Goal: Task Accomplishment & Management: Manage account settings

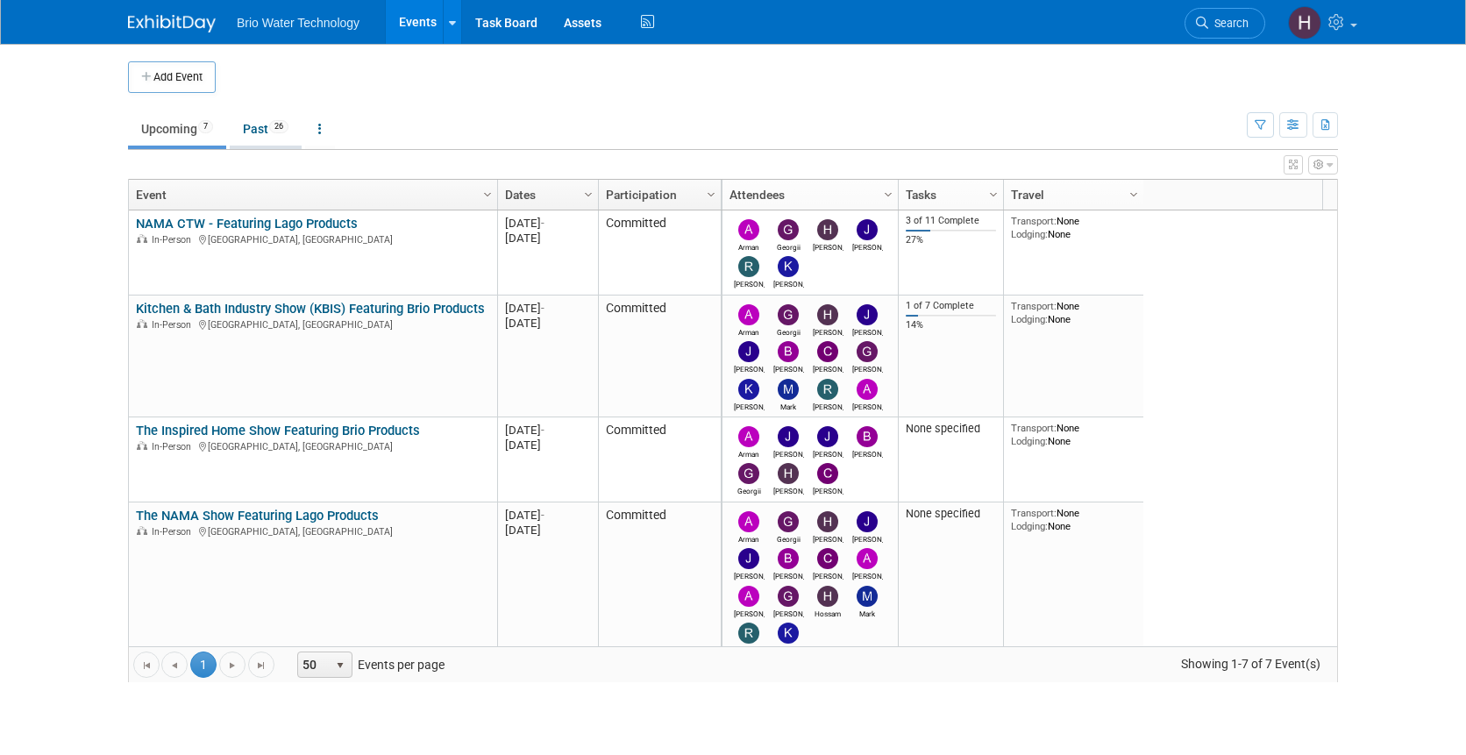
click at [239, 128] on link "Past 26" at bounding box center [266, 128] width 72 height 33
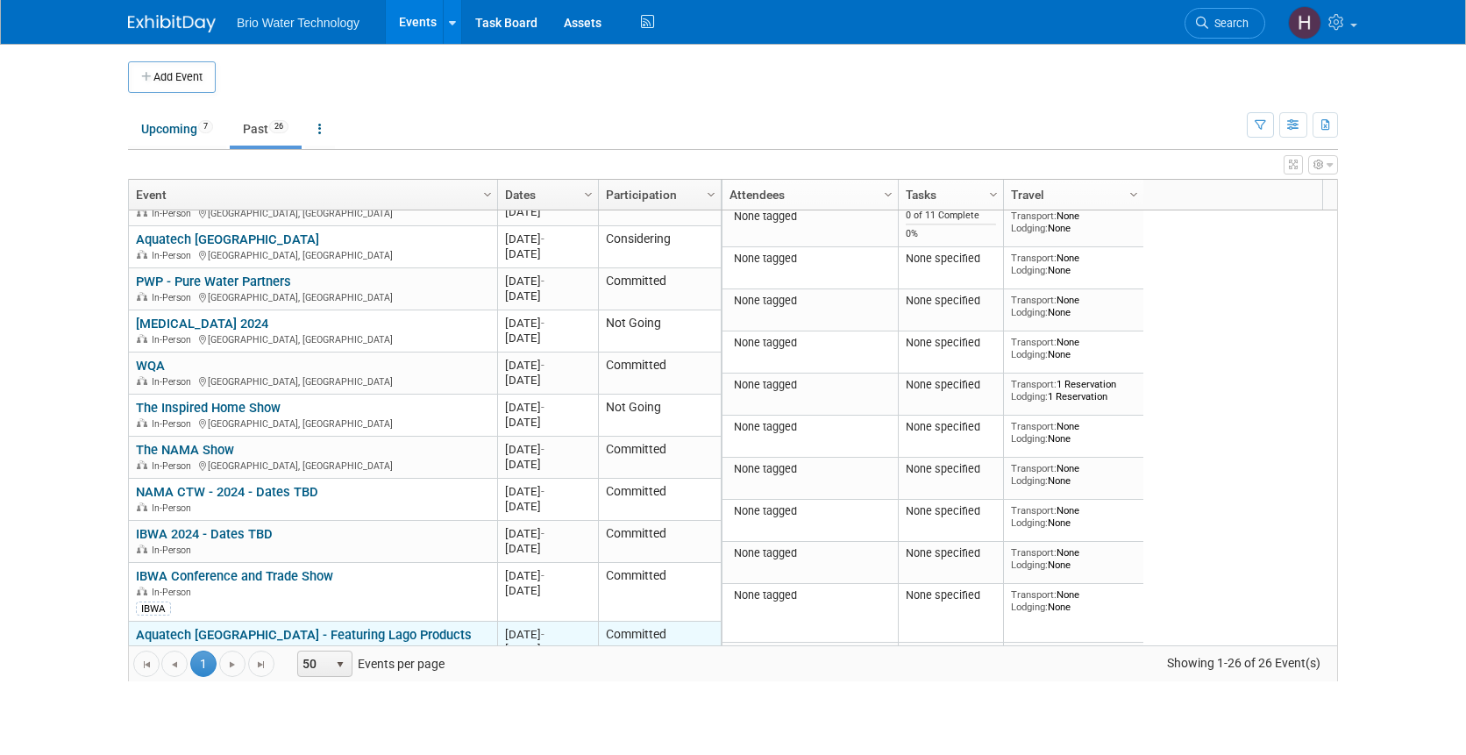
scroll to position [837, 0]
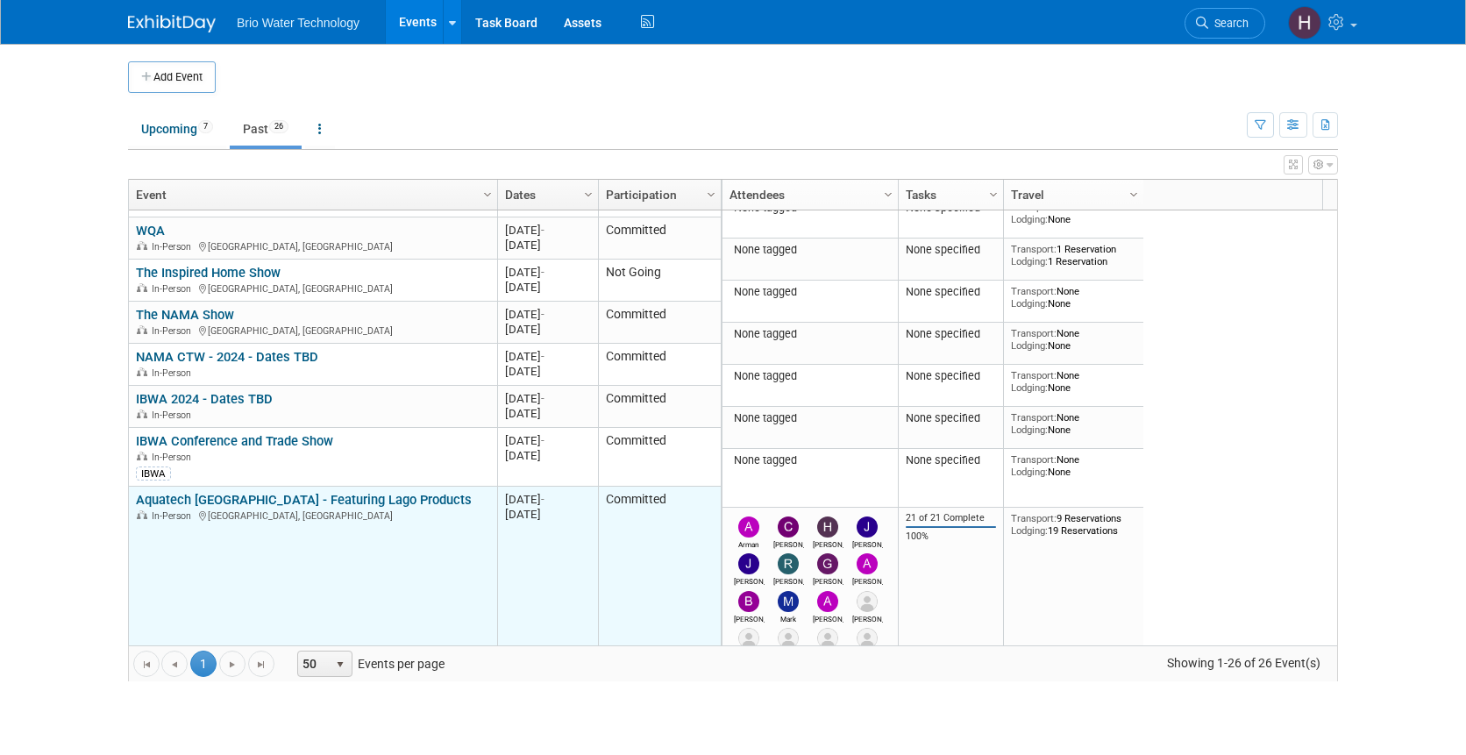
click at [247, 492] on link "Aquatech [GEOGRAPHIC_DATA] - Featuring Lago Products" at bounding box center [304, 500] width 336 height 16
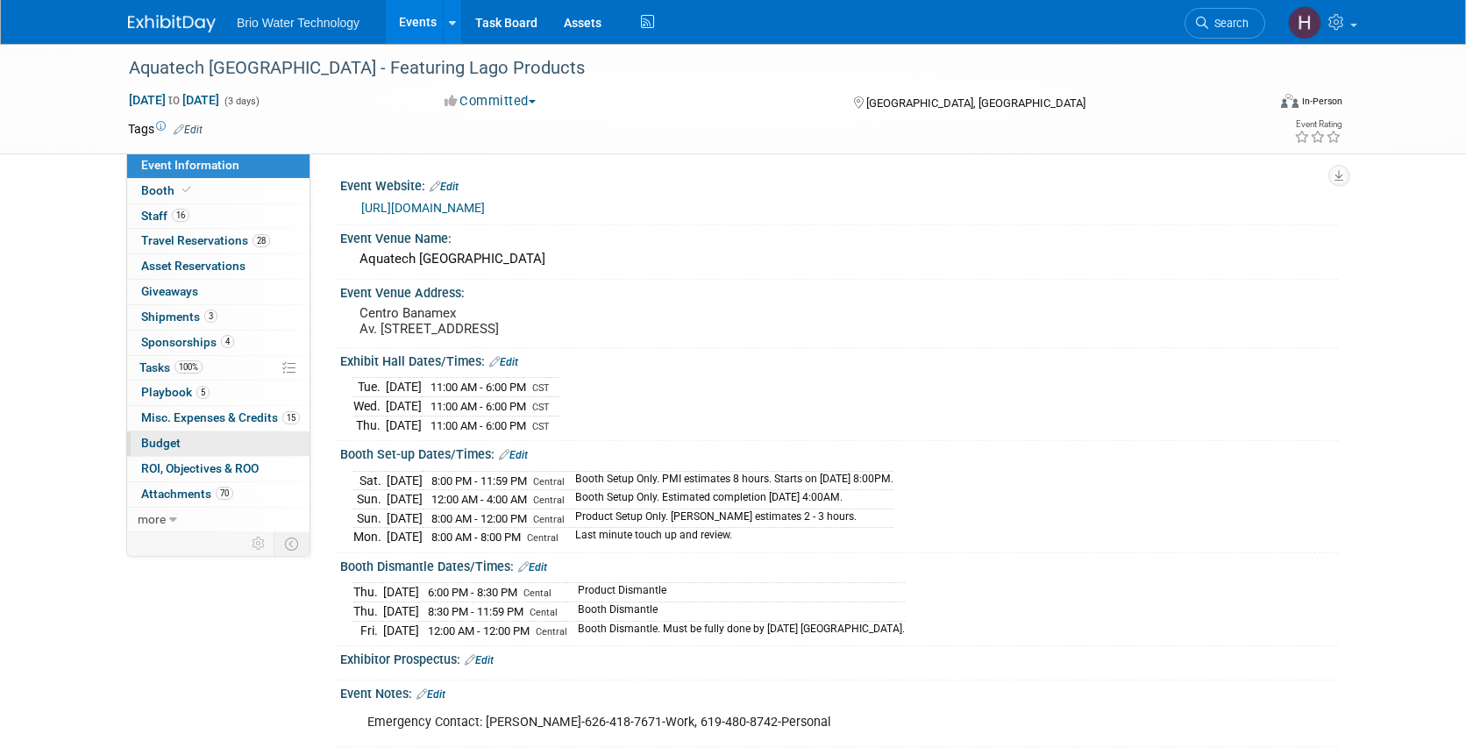
click at [175, 442] on span "Budget" at bounding box center [160, 443] width 39 height 14
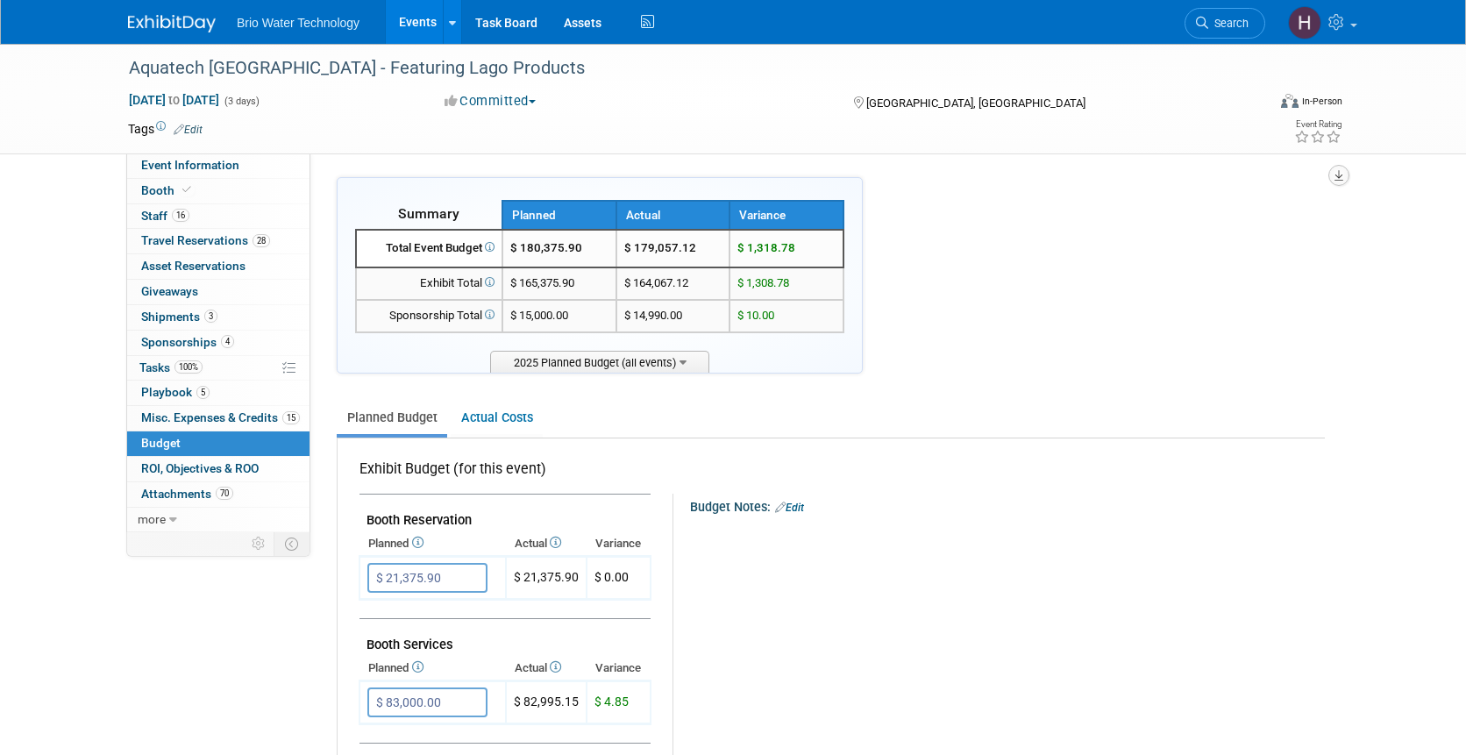
click at [1335, 175] on icon "button" at bounding box center [1339, 175] width 9 height 11
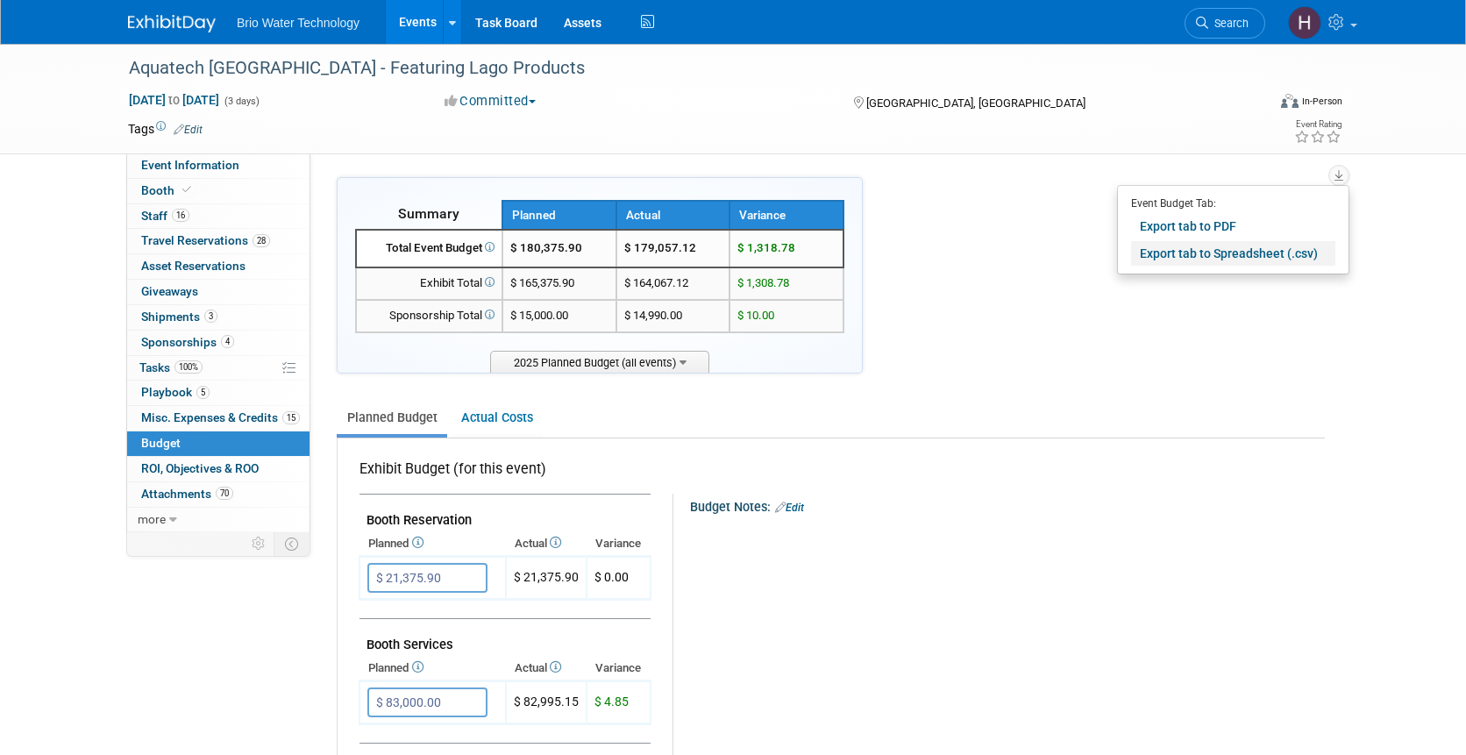
click at [1199, 251] on link "Export tab to Spreadsheet (.csv)" at bounding box center [1233, 253] width 204 height 25
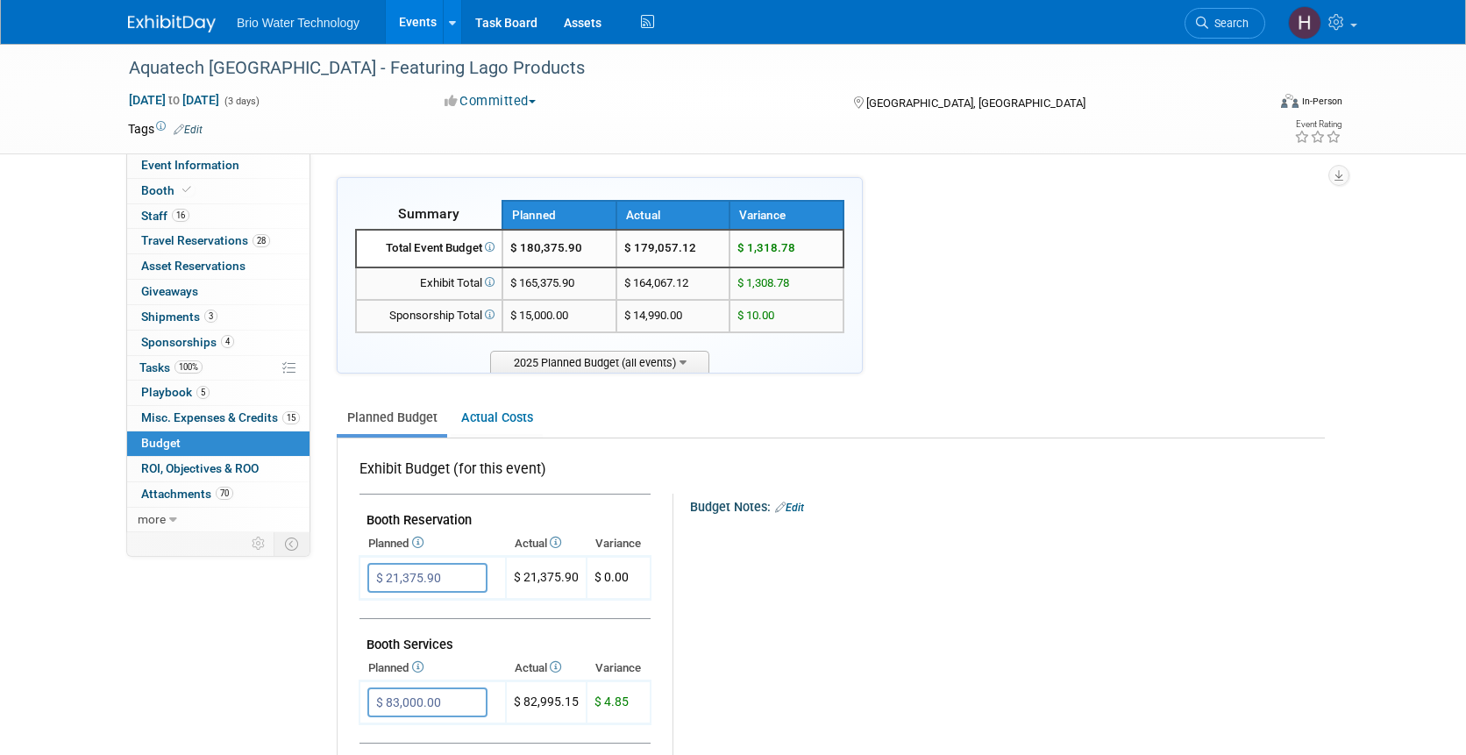
click at [1059, 396] on div "Planned Budget Actual Costs" at bounding box center [831, 410] width 988 height 56
click at [250, 418] on span "Misc. Expenses & Credits 15" at bounding box center [220, 417] width 159 height 14
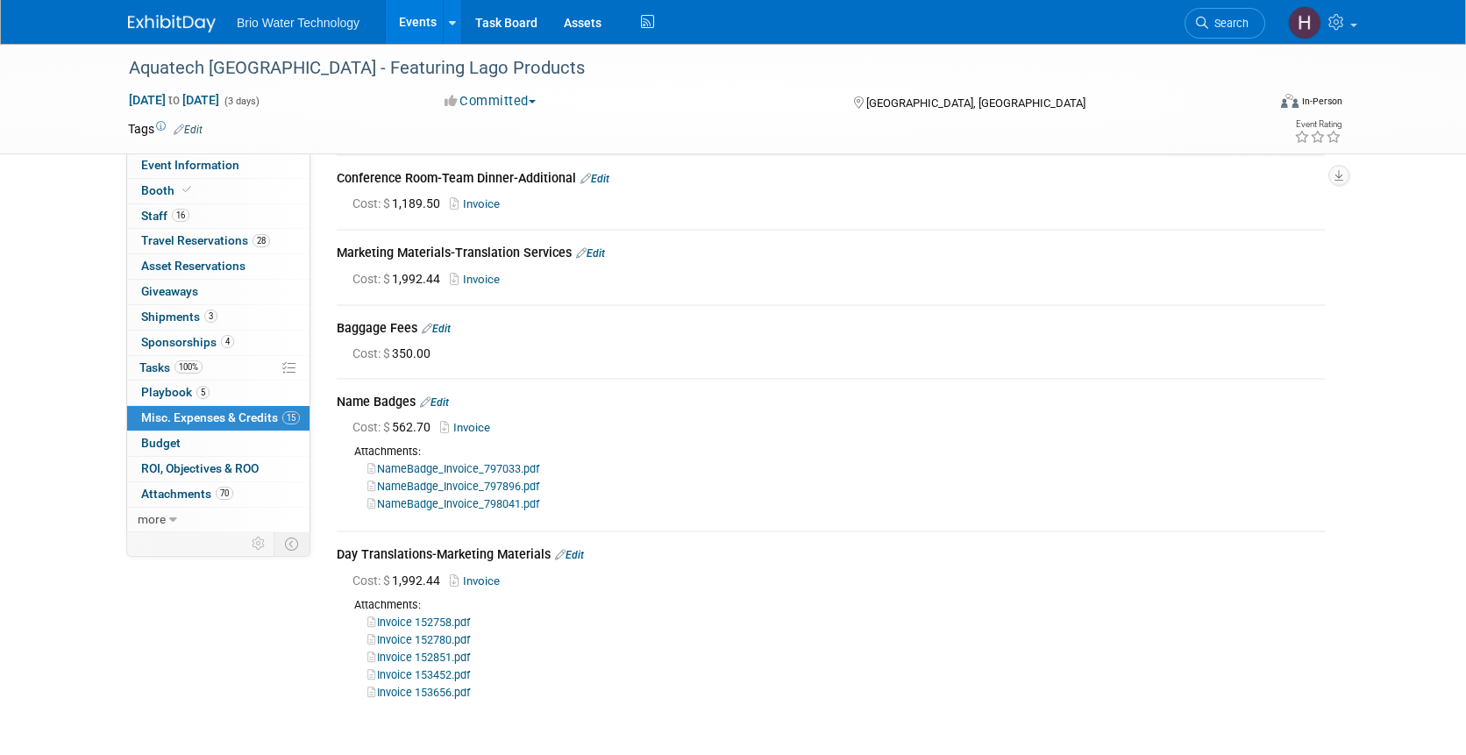
scroll to position [849, 0]
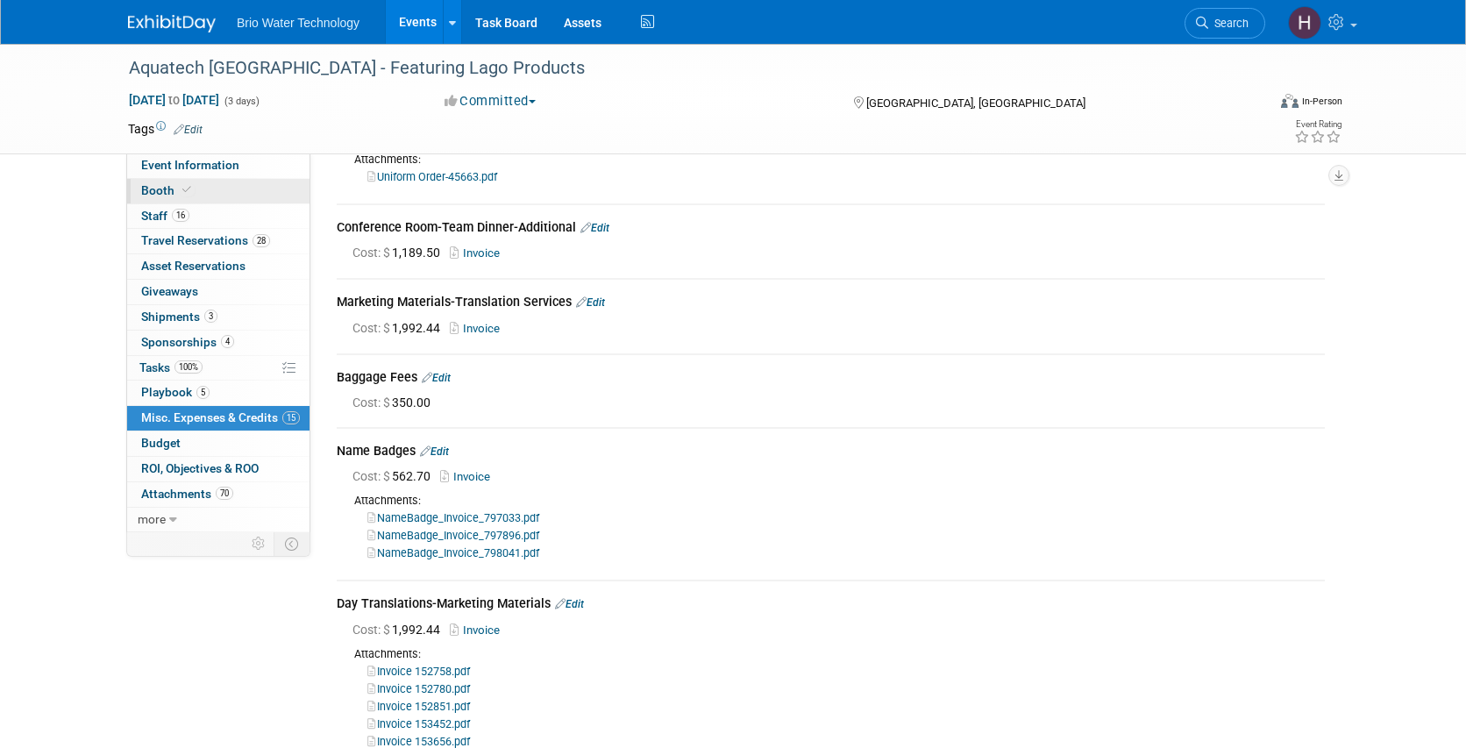
click at [161, 188] on span "Booth" at bounding box center [167, 190] width 53 height 14
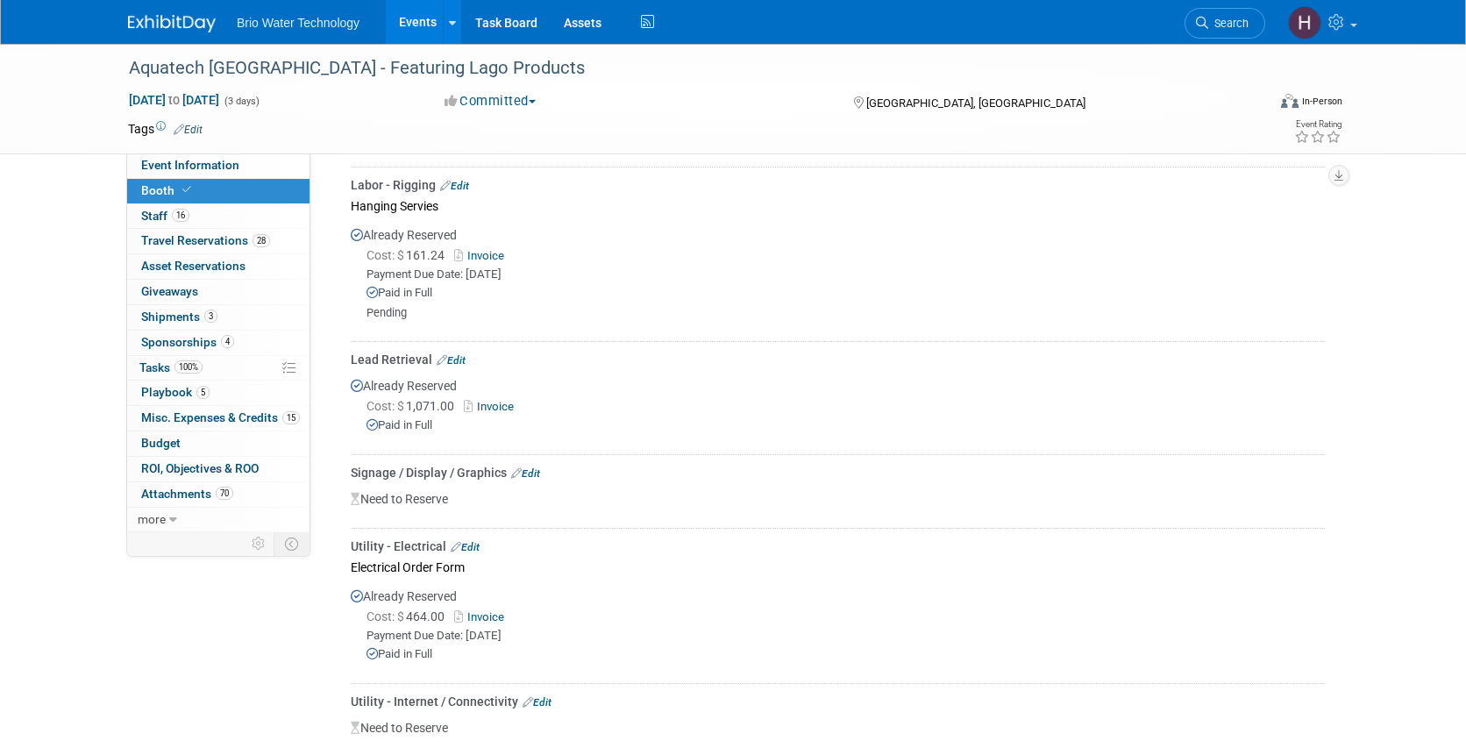
scroll to position [1364, 0]
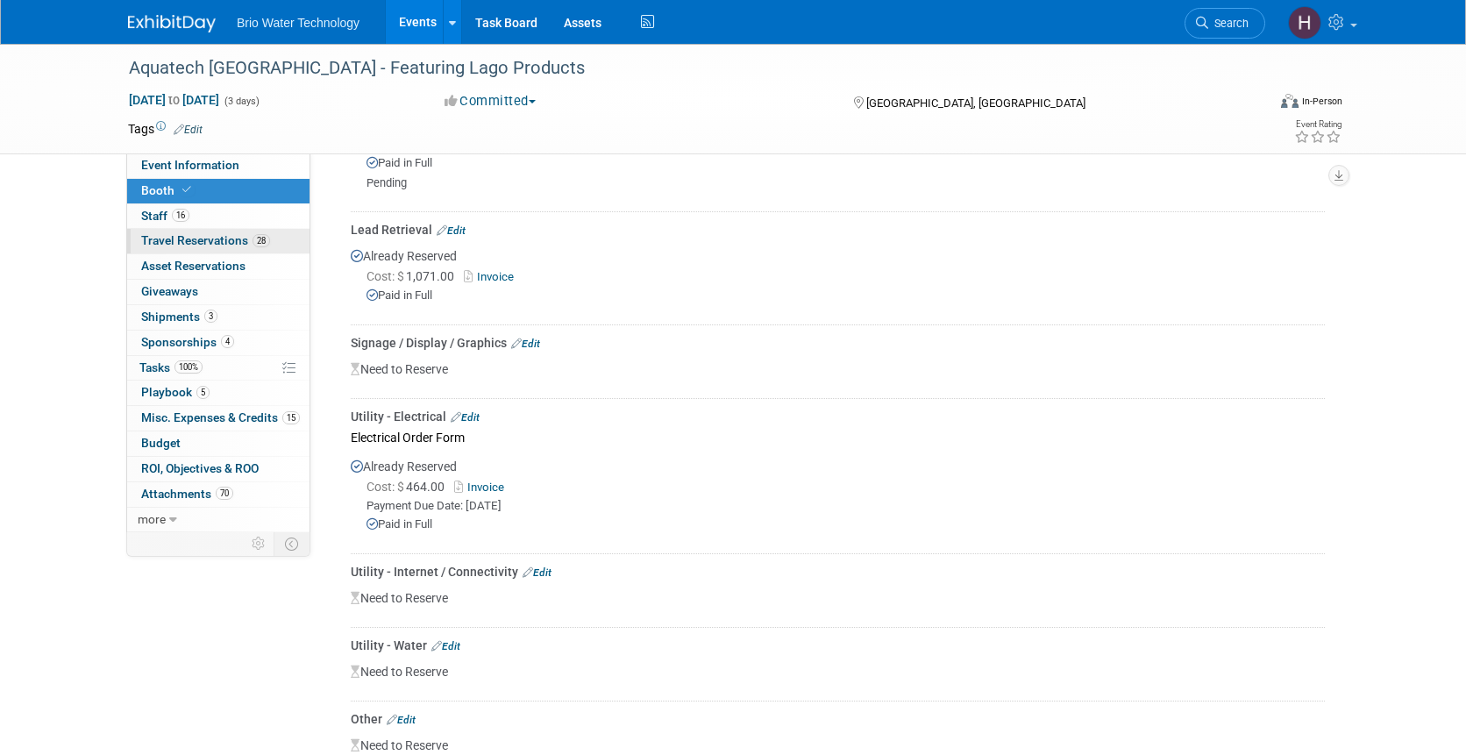
click at [187, 239] on span "Travel Reservations 28" at bounding box center [205, 240] width 129 height 14
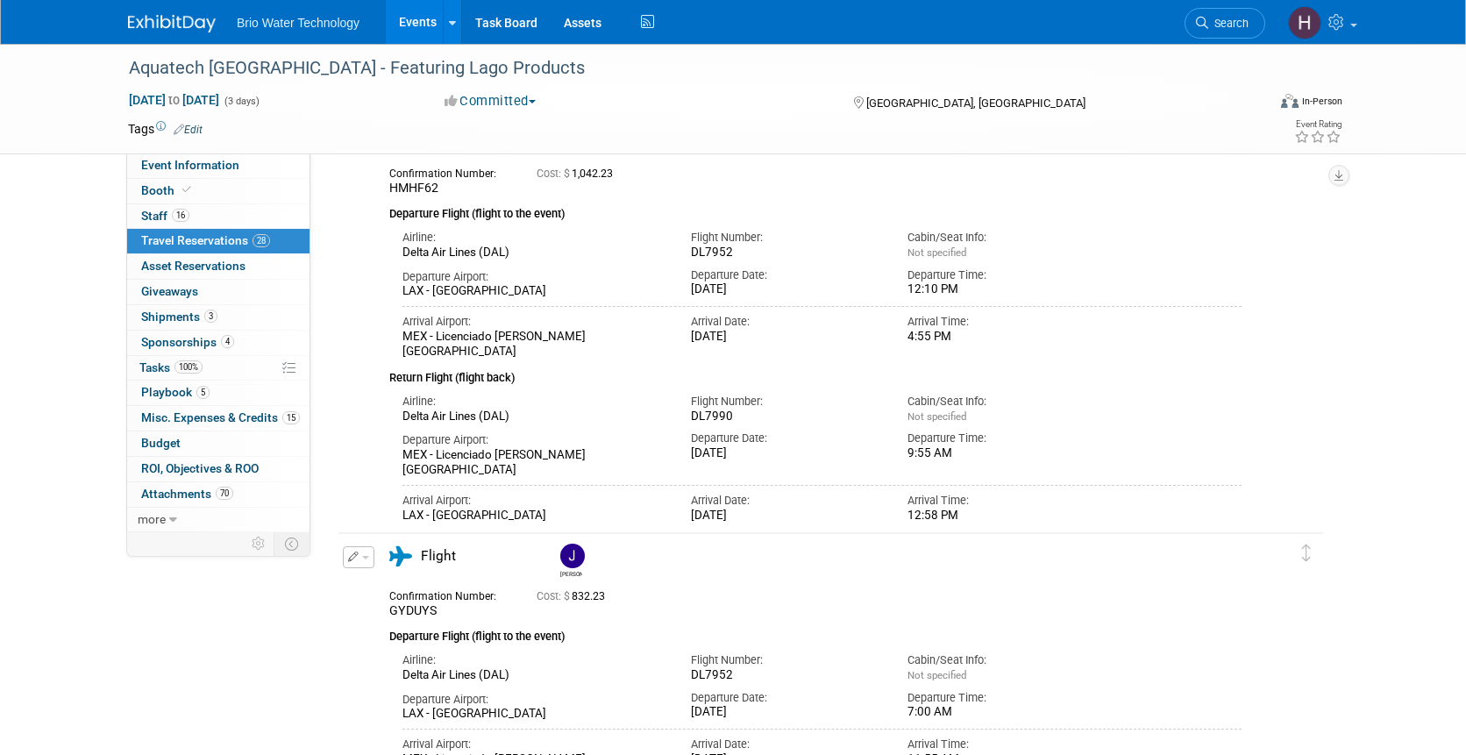
scroll to position [4190, 0]
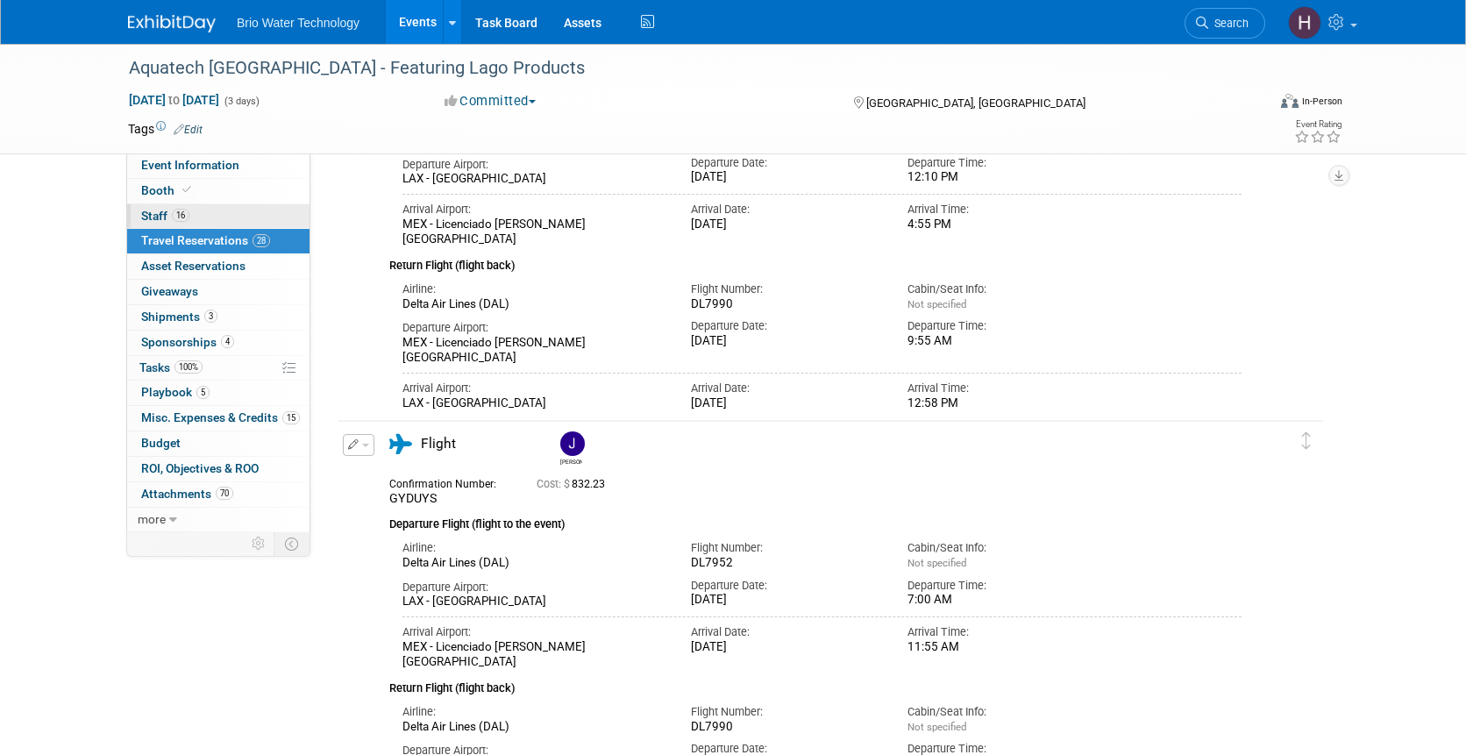
click at [152, 218] on span "Staff 16" at bounding box center [165, 216] width 48 height 14
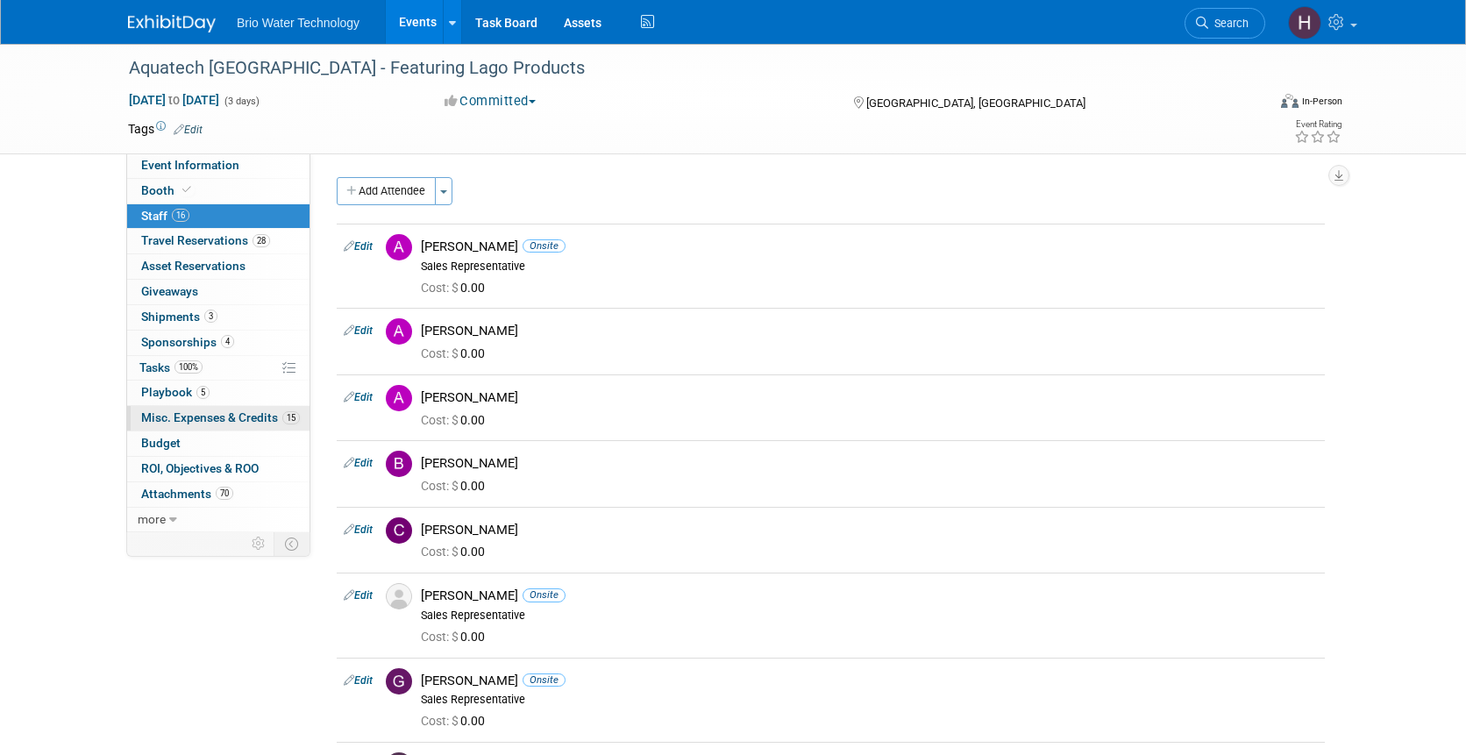
click at [218, 416] on span "Misc. Expenses & Credits 15" at bounding box center [220, 417] width 159 height 14
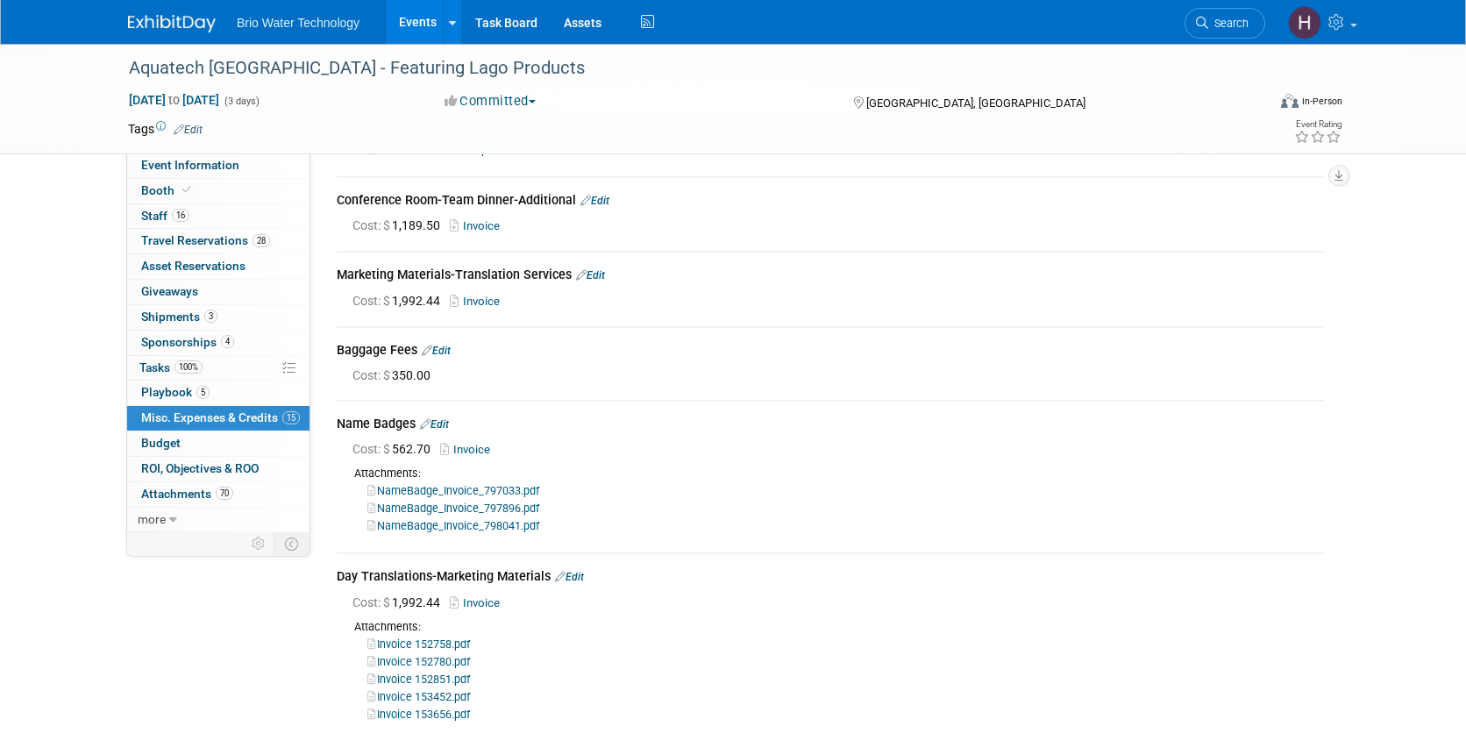
scroll to position [849, 0]
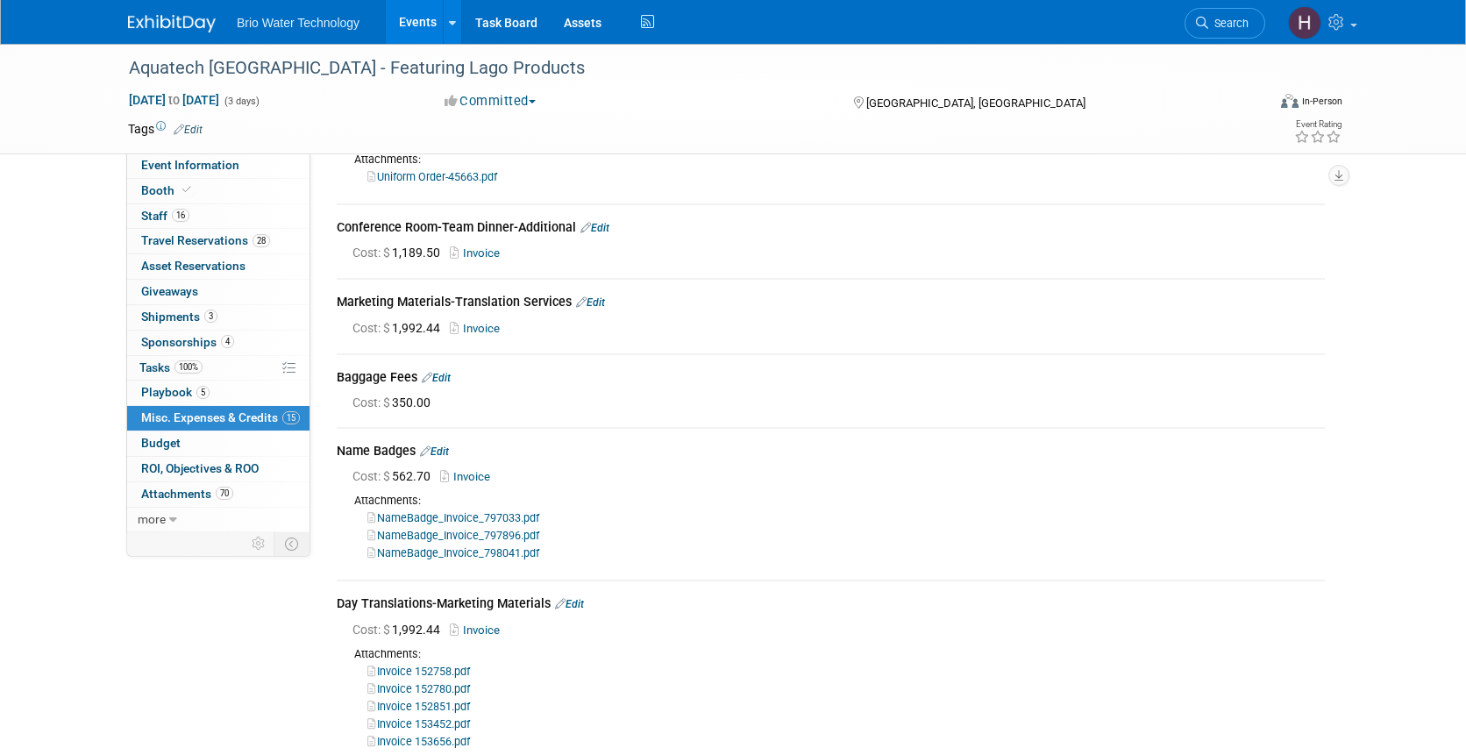
click at [596, 296] on link "Edit" at bounding box center [590, 302] width 29 height 12
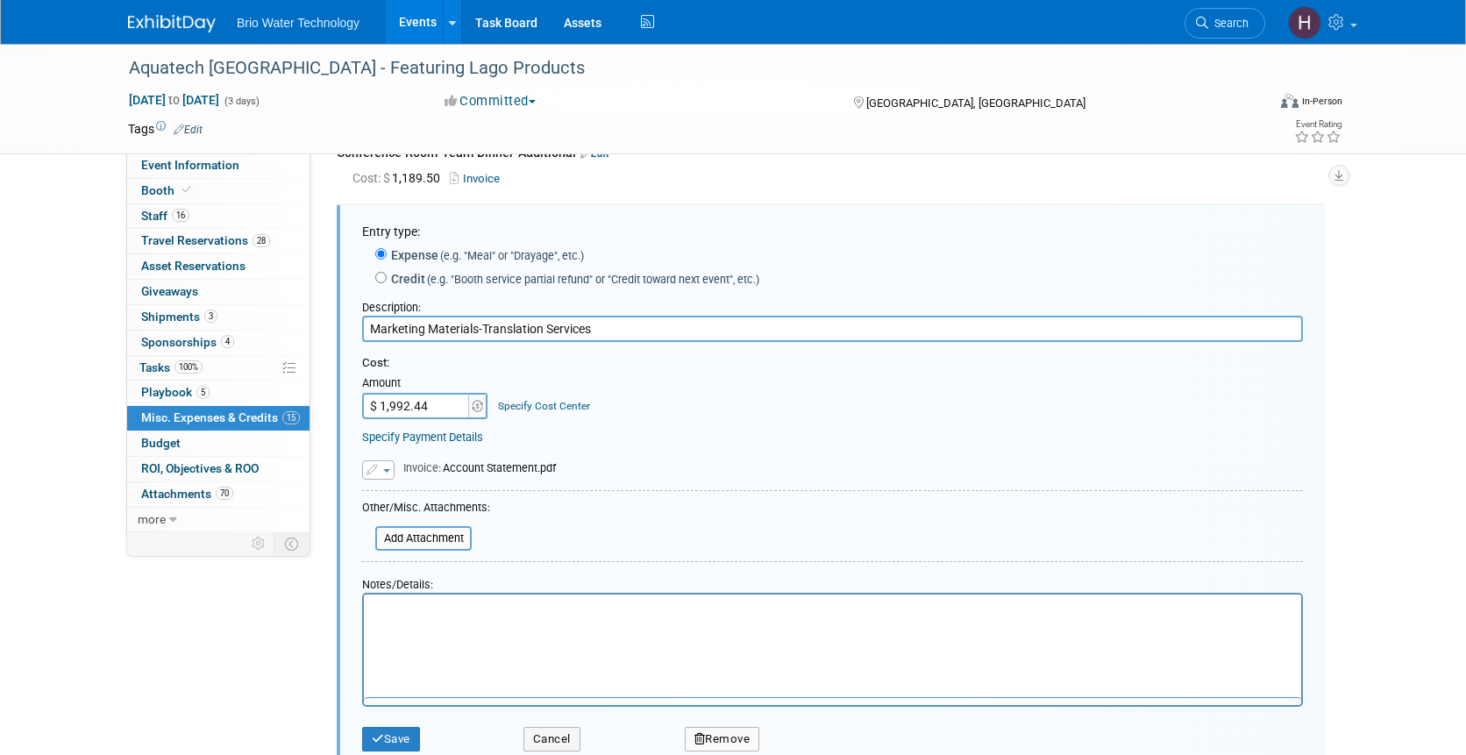
scroll to position [0, 0]
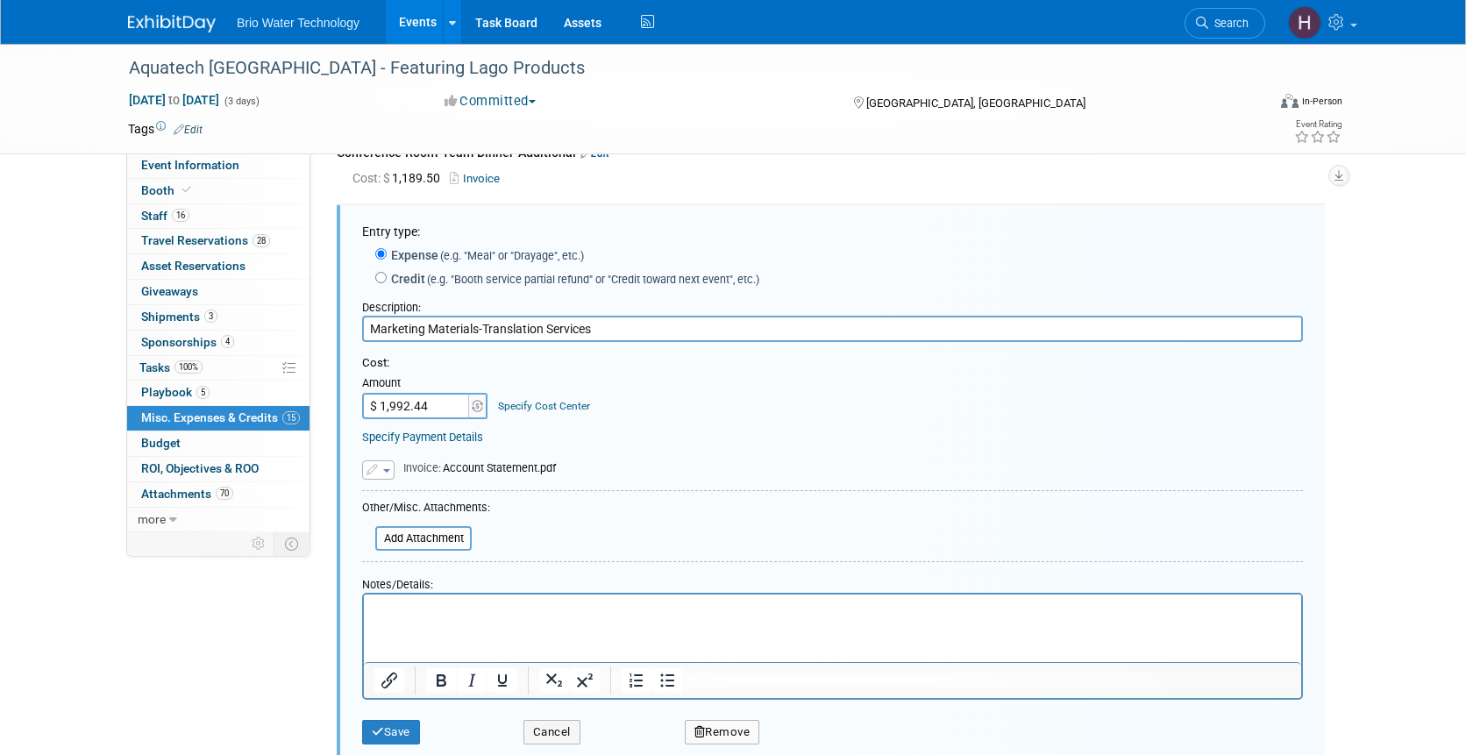
click at [752, 721] on button "Remove" at bounding box center [722, 732] width 75 height 25
click at [828, 733] on link "Yes" at bounding box center [819, 738] width 51 height 28
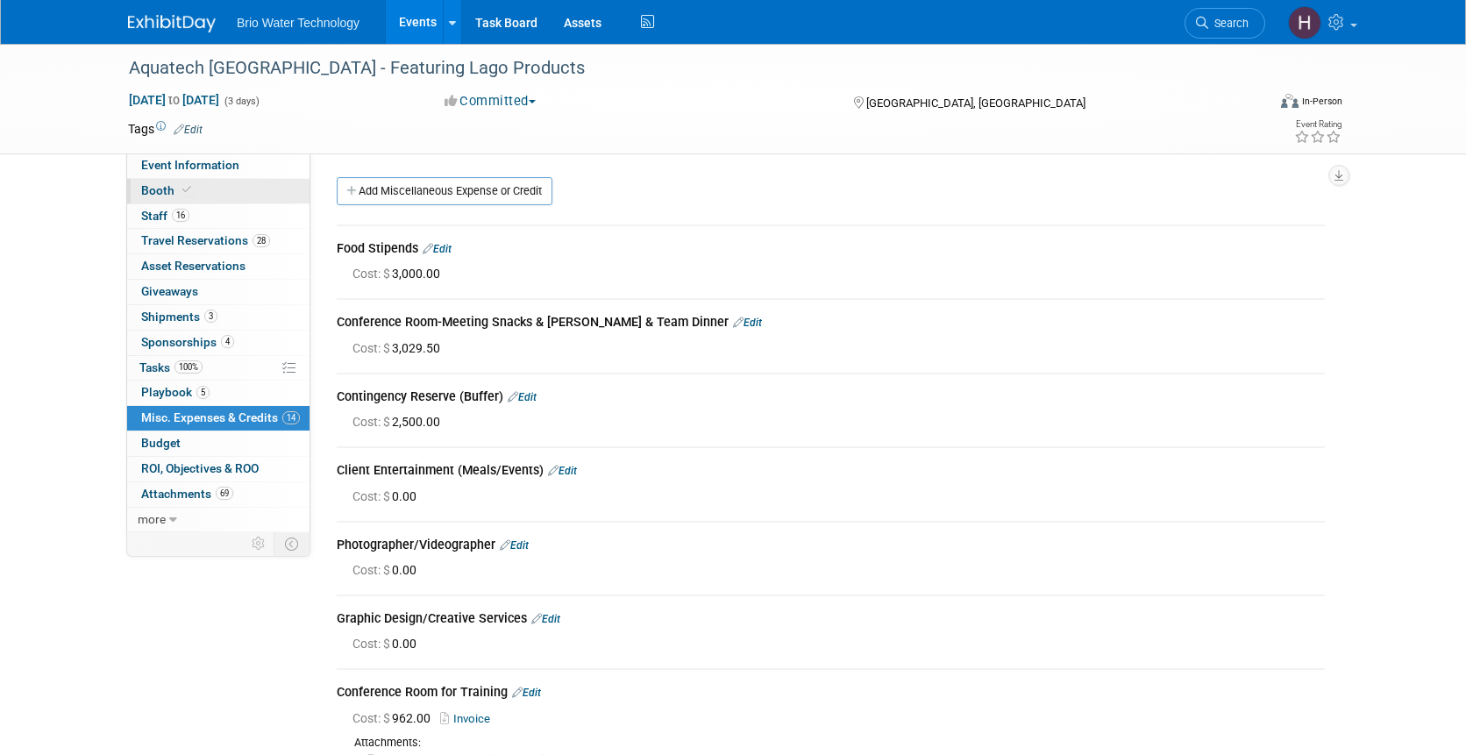
click at [158, 194] on span "Booth" at bounding box center [167, 190] width 53 height 14
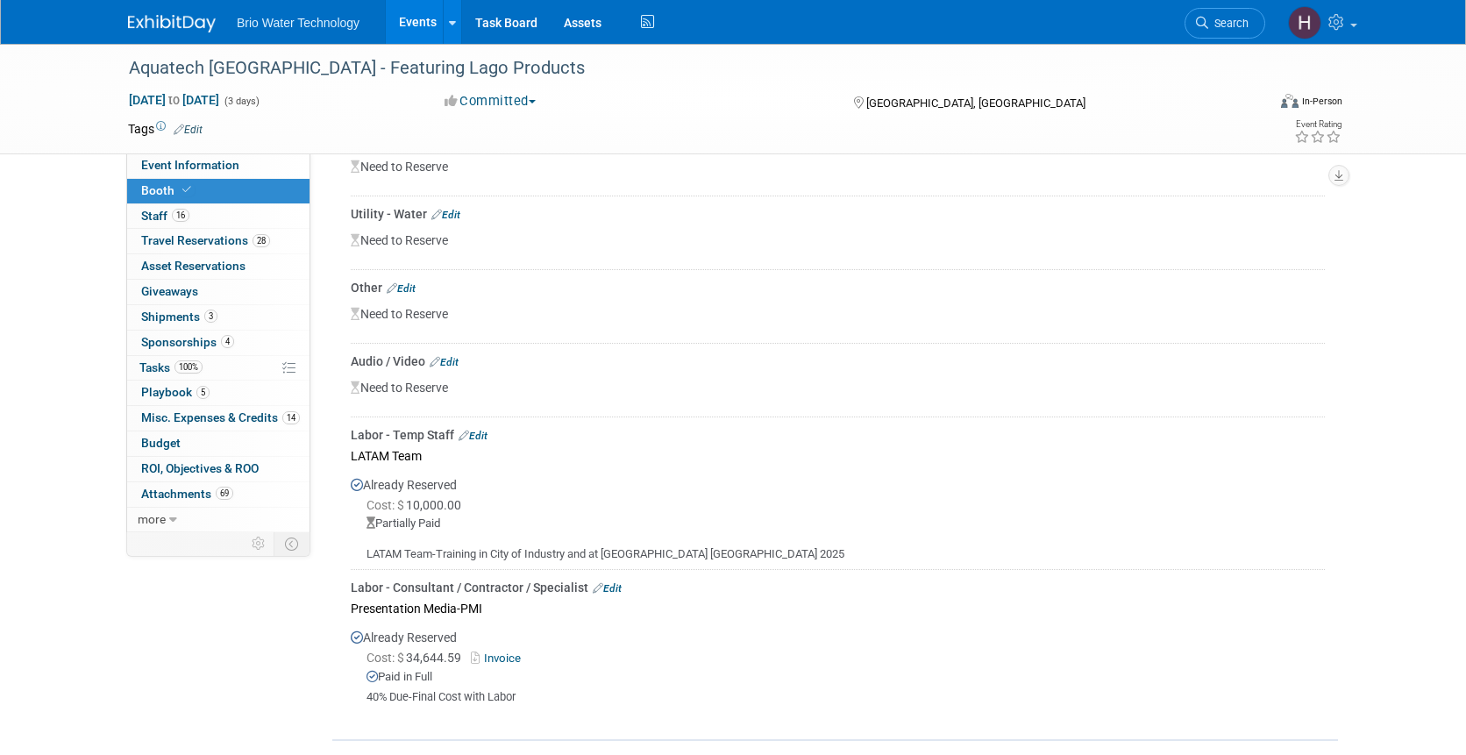
scroll to position [1851, 0]
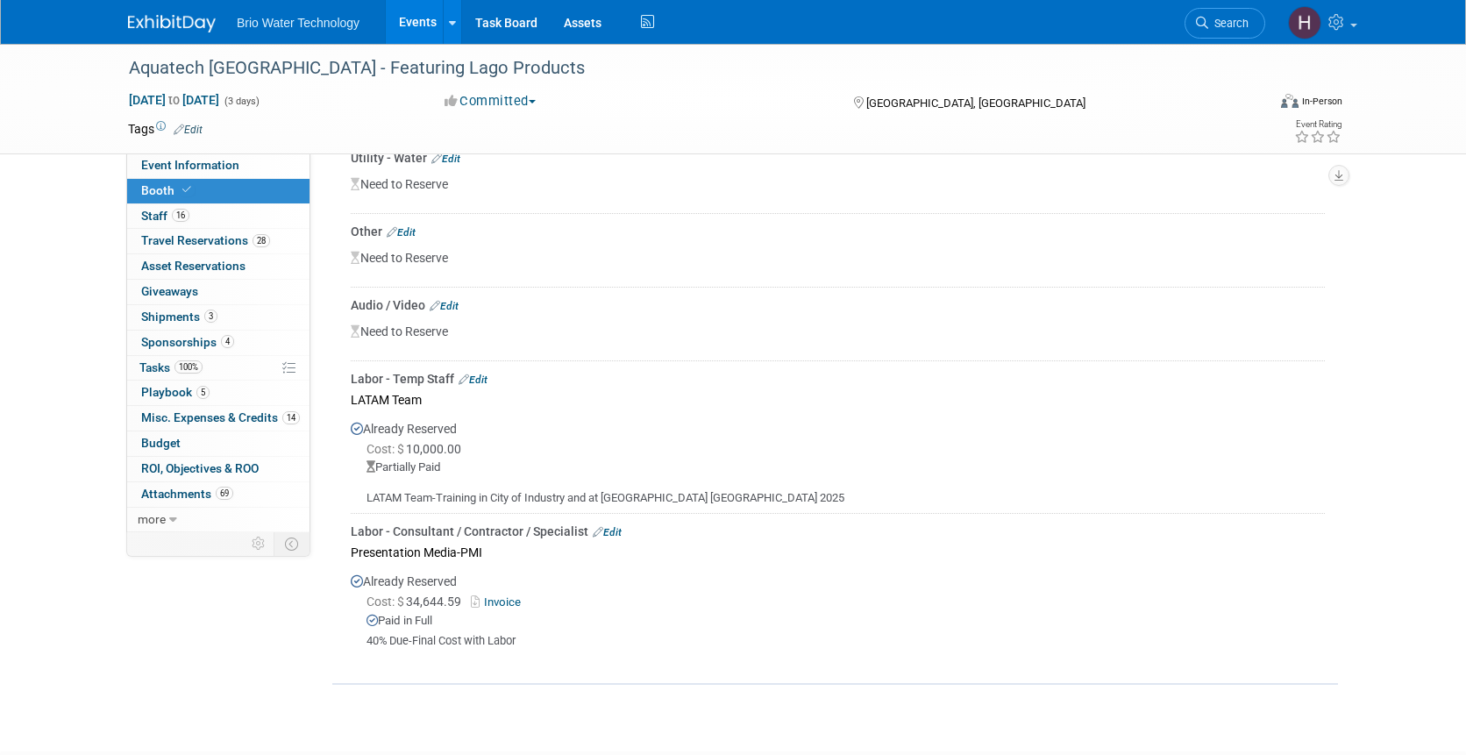
click at [483, 374] on link "Edit" at bounding box center [473, 380] width 29 height 12
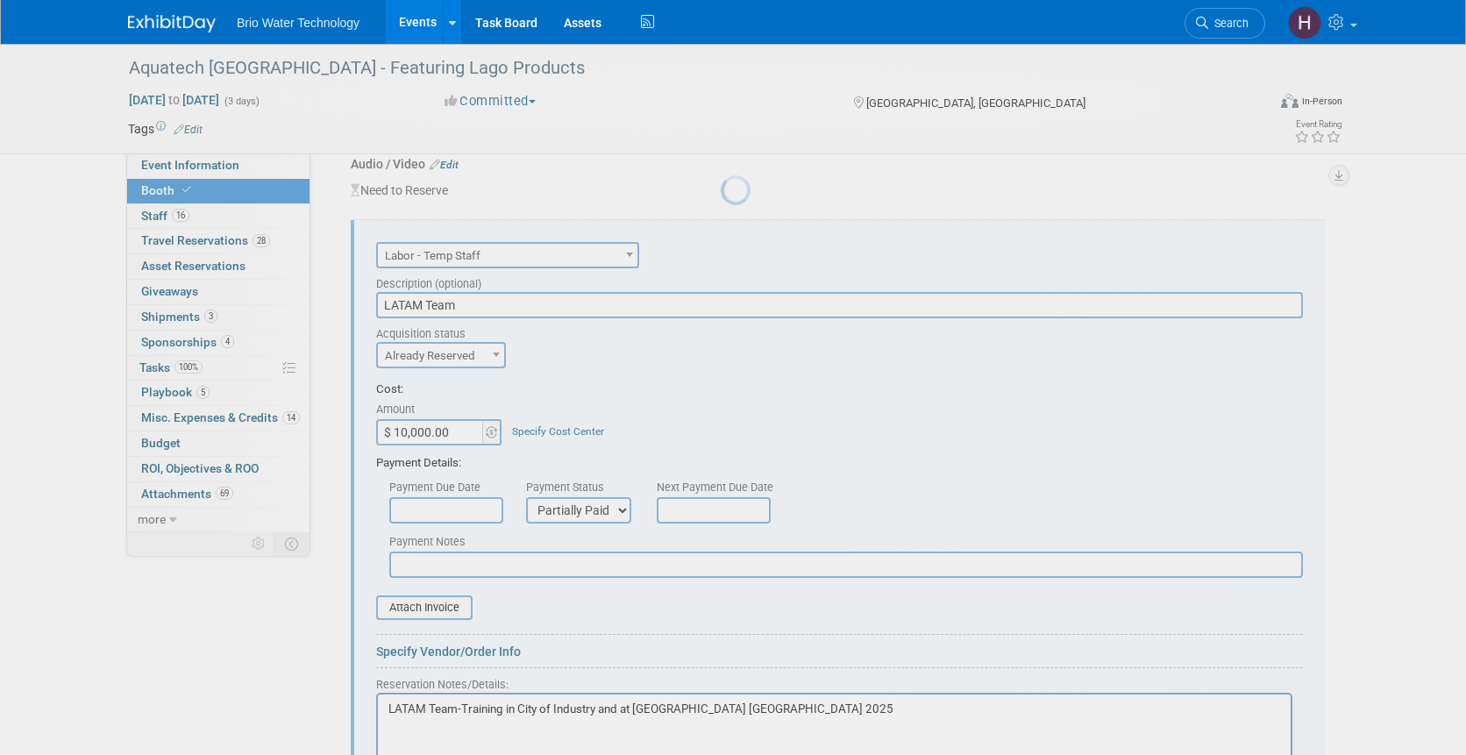
scroll to position [0, 0]
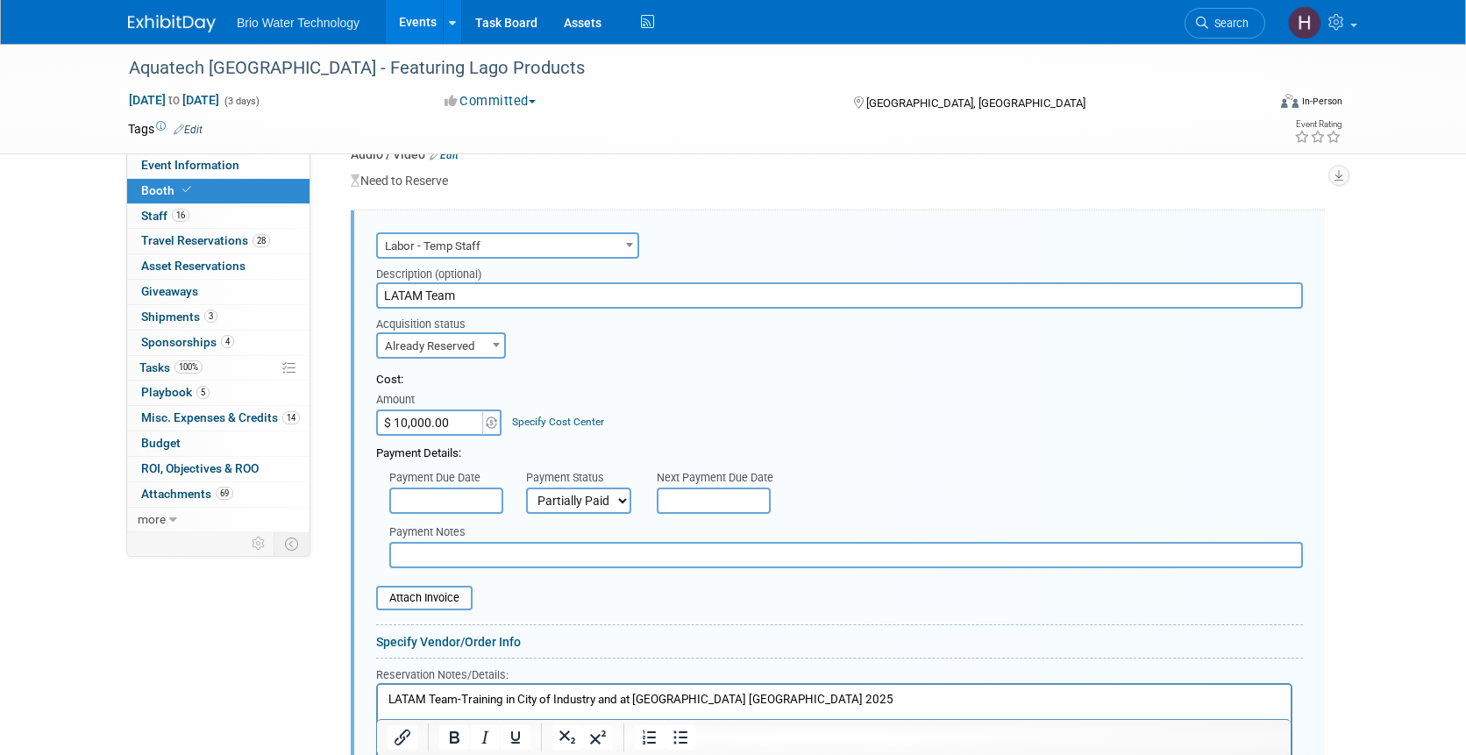
click at [409, 410] on input "$ 10,000.00" at bounding box center [431, 423] width 110 height 26
drag, startPoint x: 408, startPoint y: 408, endPoint x: 417, endPoint y: 407, distance: 9.7
click at [409, 410] on input "$ 10,000.00" at bounding box center [431, 423] width 110 height 26
click at [404, 410] on input "$ 10,000.00" at bounding box center [431, 423] width 110 height 26
type input "$ 15,000.00"
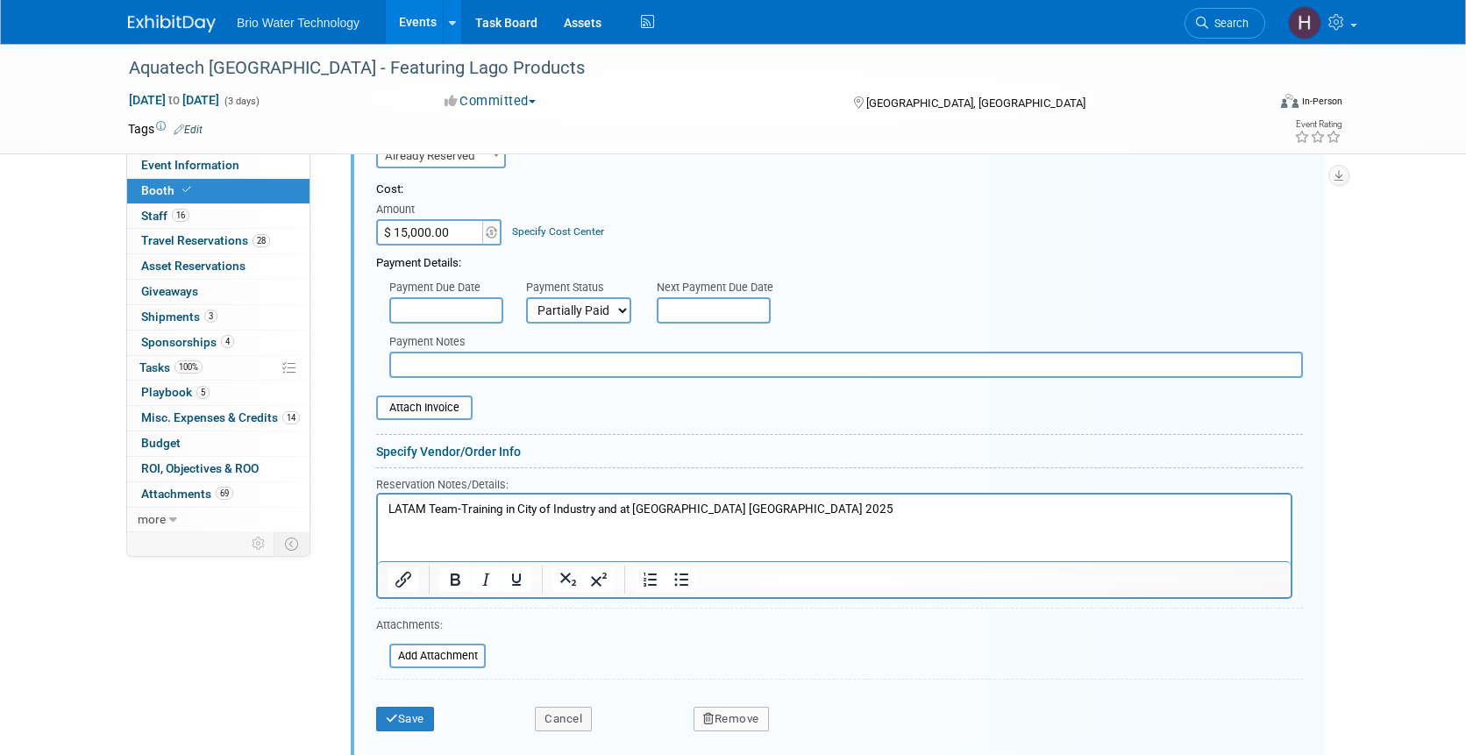
scroll to position [2197, 0]
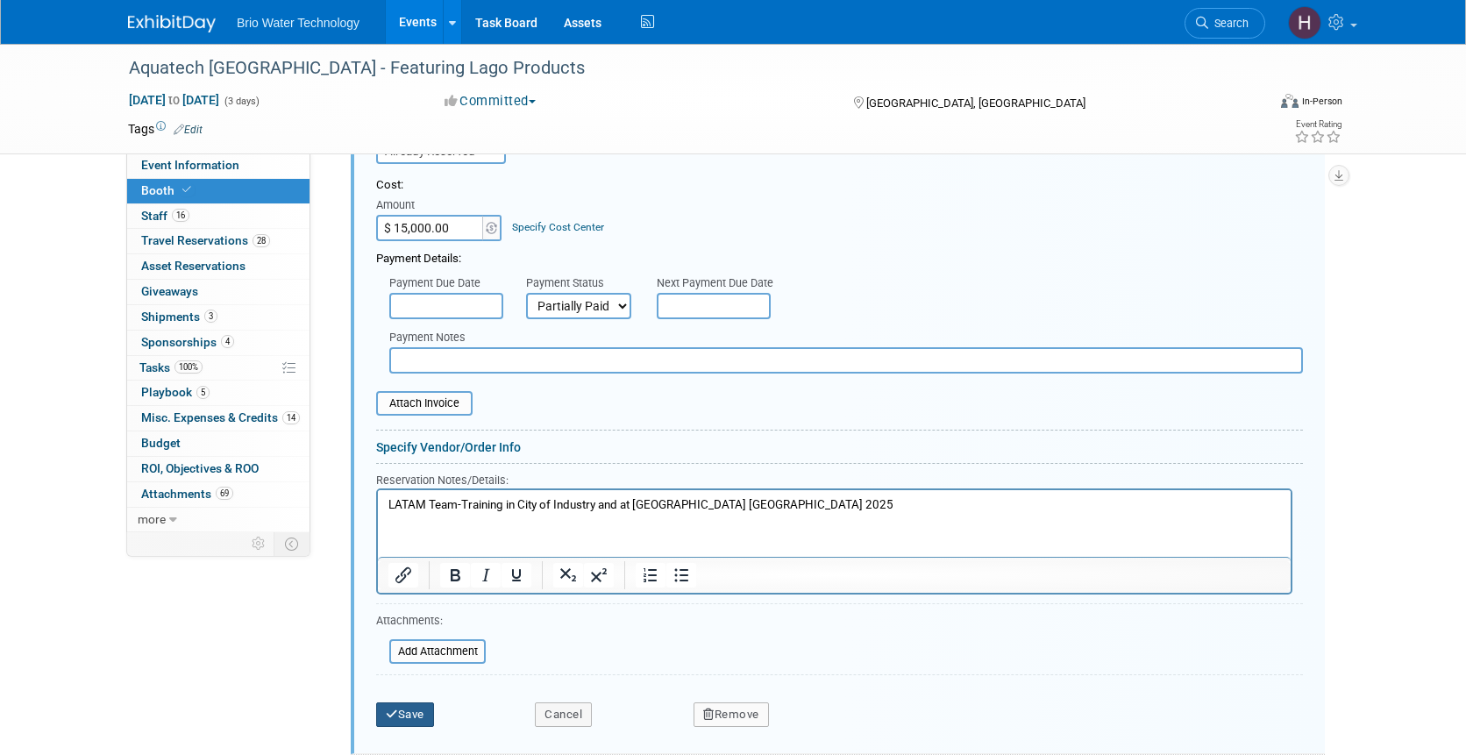
click at [414, 703] on button "Save" at bounding box center [405, 715] width 58 height 25
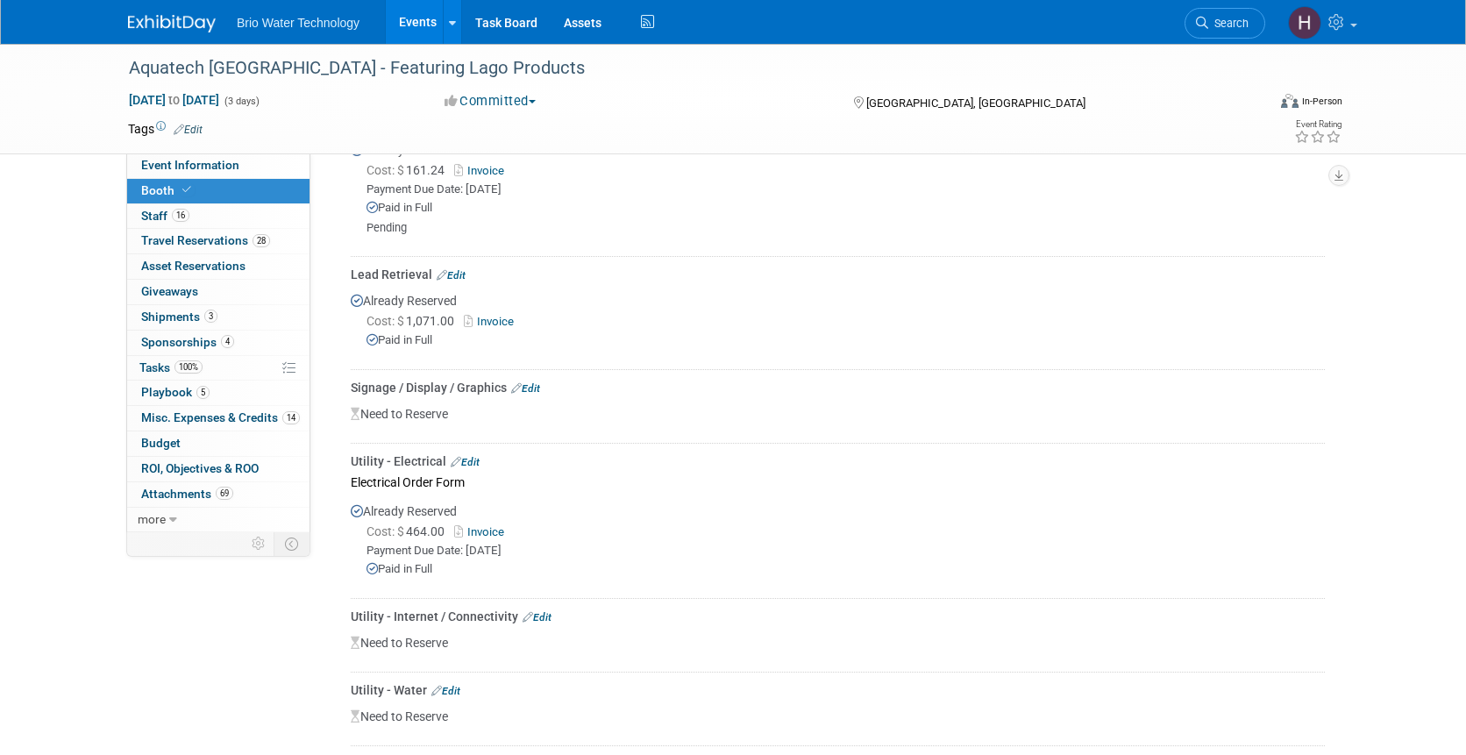
scroll to position [1277, 0]
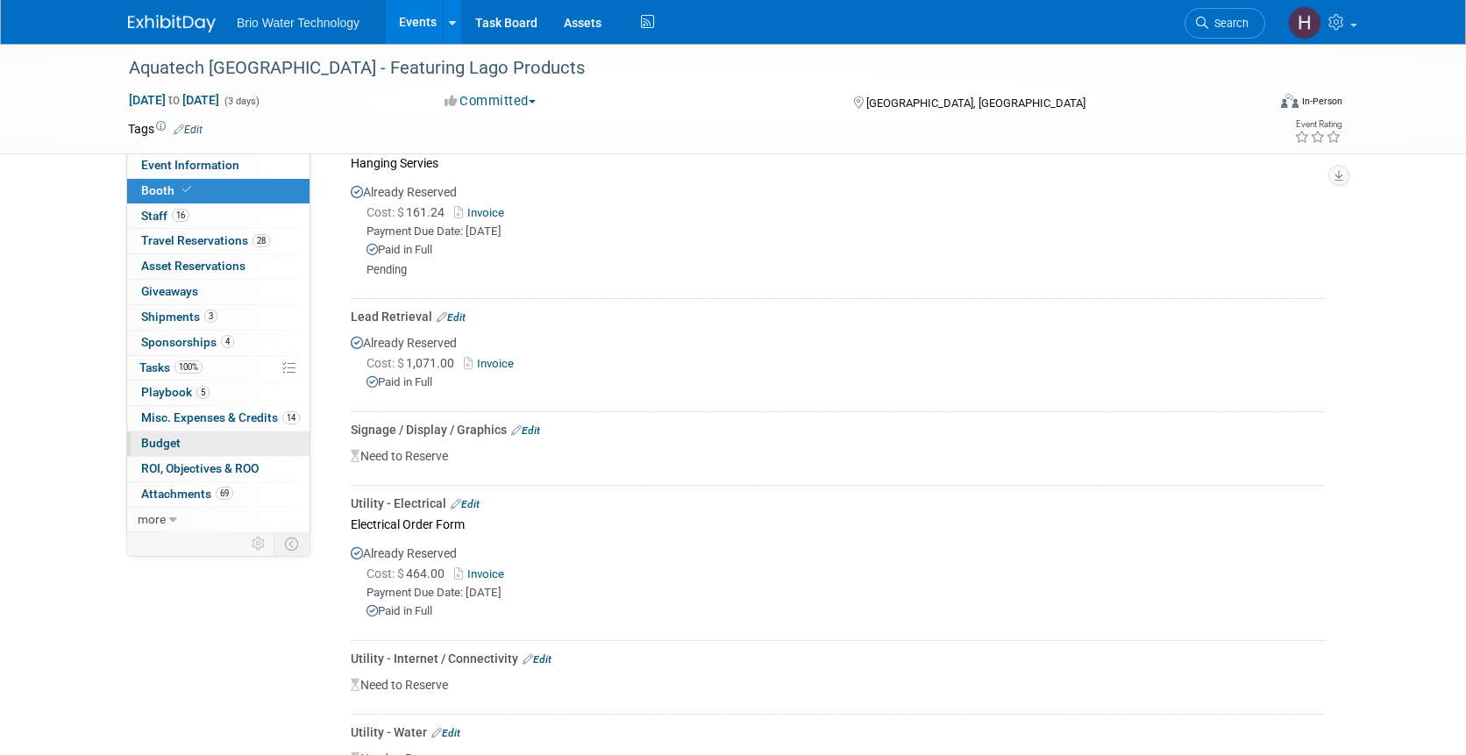
click at [157, 444] on span "Budget" at bounding box center [160, 443] width 39 height 14
